Goal: Transaction & Acquisition: Subscribe to service/newsletter

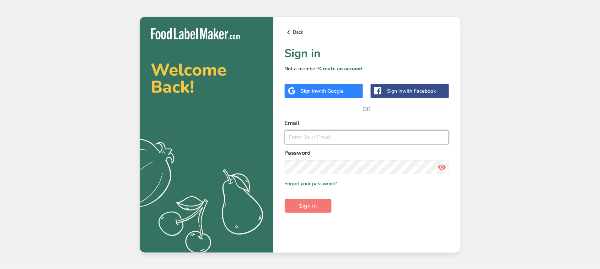
type input "[PERSON_NAME][EMAIL_ADDRESS][DOMAIN_NAME]"
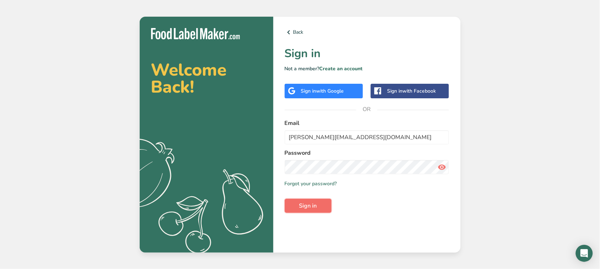
click at [321, 204] on button "Sign in" at bounding box center [308, 206] width 47 height 14
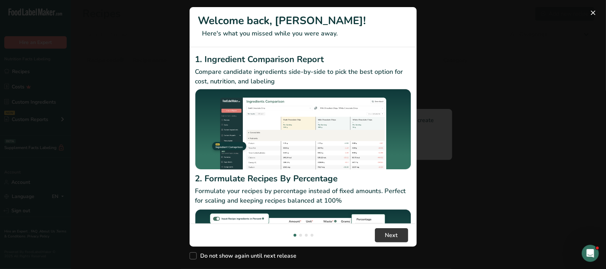
click at [324, 29] on p "Here's what you missed while you were away." at bounding box center [303, 34] width 210 height 10
click at [595, 16] on button "New Features" at bounding box center [593, 12] width 11 height 11
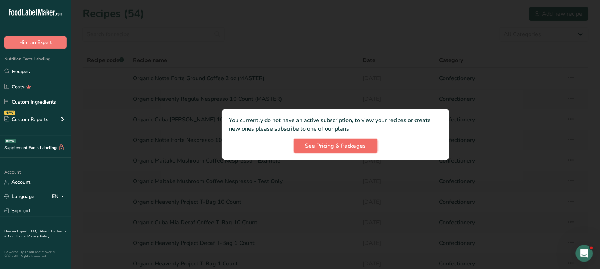
click at [357, 147] on span "See Pricing & Packages" at bounding box center [335, 146] width 61 height 9
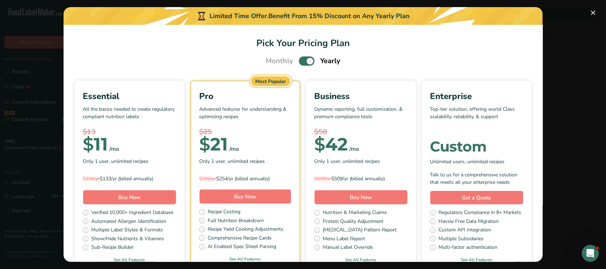
click at [596, 14] on button "Pick Your Pricing Plan Modal" at bounding box center [593, 12] width 11 height 11
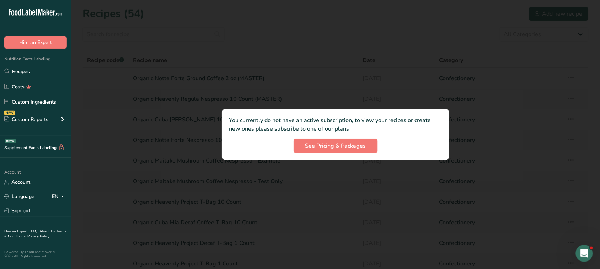
click at [272, 45] on div at bounding box center [335, 134] width 529 height 269
